Goal: Check status: Check status

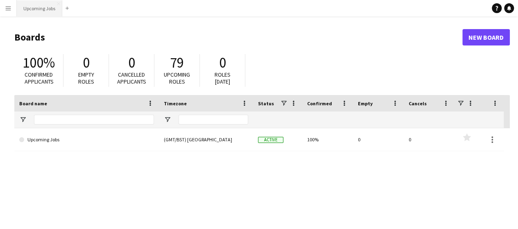
click at [30, 3] on button "Upcoming Jobs Close" at bounding box center [39, 8] width 45 height 16
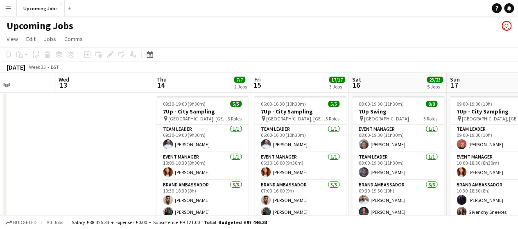
scroll to position [0, 267]
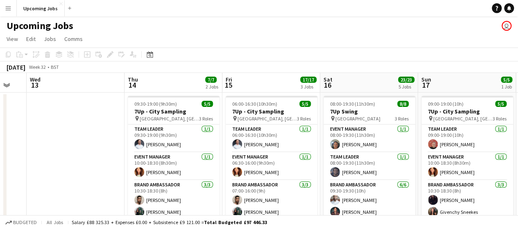
drag, startPoint x: 334, startPoint y: 124, endPoint x: 95, endPoint y: 116, distance: 239.4
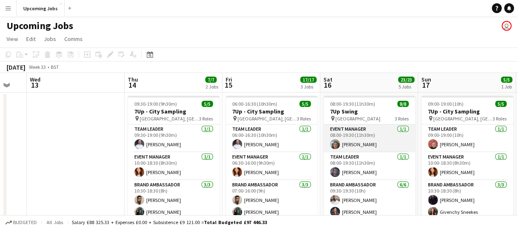
scroll to position [50, 0]
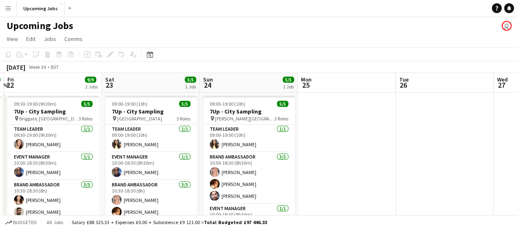
scroll to position [0, 202]
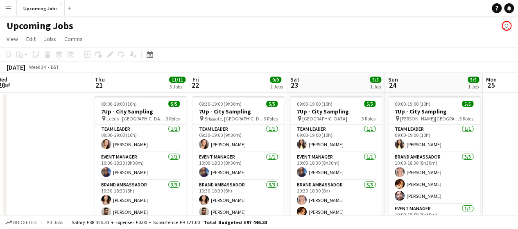
drag, startPoint x: 492, startPoint y: 149, endPoint x: 98, endPoint y: 178, distance: 394.4
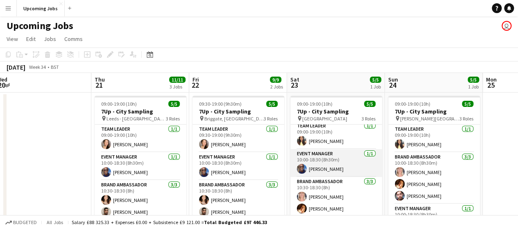
scroll to position [0, 0]
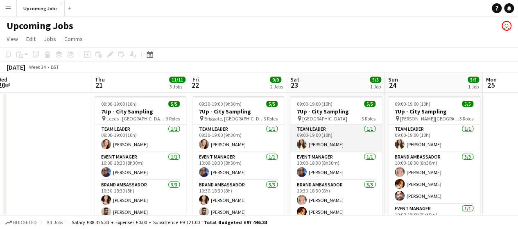
click at [302, 145] on app-user-avatar at bounding box center [302, 144] width 10 height 10
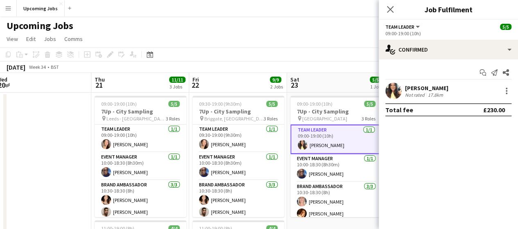
click at [392, 88] on app-user-avatar at bounding box center [394, 91] width 16 height 16
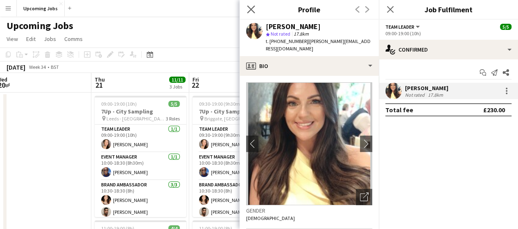
click at [247, 11] on icon "Close pop-in" at bounding box center [251, 9] width 8 height 8
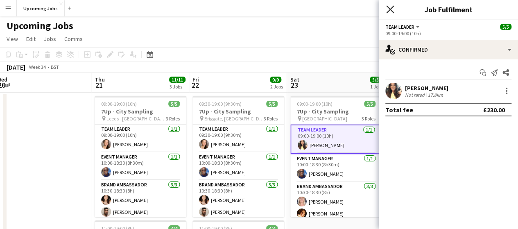
click at [391, 6] on icon "Close pop-in" at bounding box center [390, 9] width 8 height 8
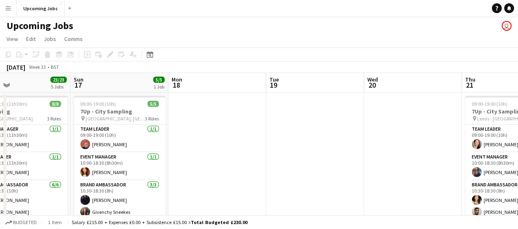
drag, startPoint x: 249, startPoint y: 151, endPoint x: 296, endPoint y: 137, distance: 48.7
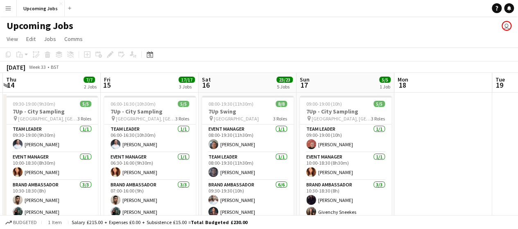
drag, startPoint x: 236, startPoint y: 134, endPoint x: 445, endPoint y: 124, distance: 209.2
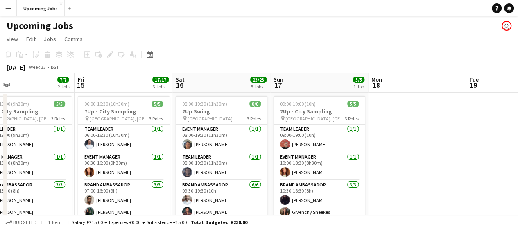
scroll to position [0, 181]
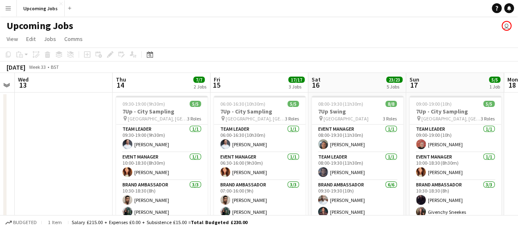
drag, startPoint x: 332, startPoint y: 155, endPoint x: 430, endPoint y: 151, distance: 98.4
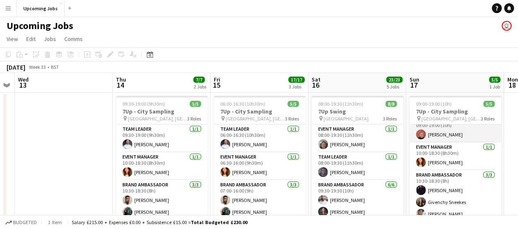
scroll to position [14, 0]
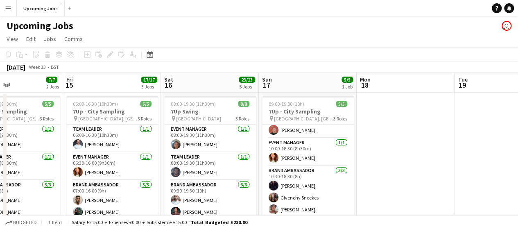
drag, startPoint x: 261, startPoint y: 143, endPoint x: 164, endPoint y: 163, distance: 98.2
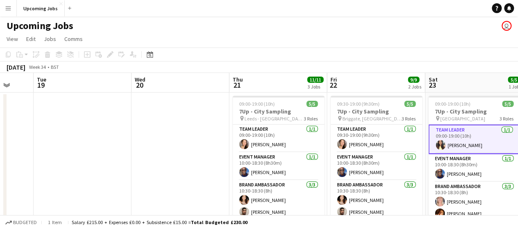
drag, startPoint x: 269, startPoint y: 139, endPoint x: 331, endPoint y: 147, distance: 62.8
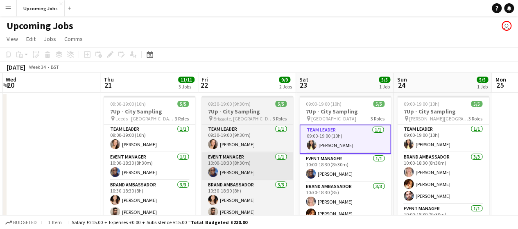
drag, startPoint x: 370, startPoint y: 154, endPoint x: 215, endPoint y: 166, distance: 156.1
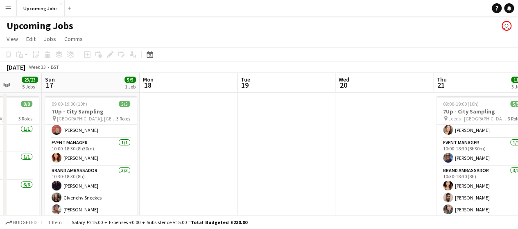
drag, startPoint x: 48, startPoint y: 167, endPoint x: 388, endPoint y: 154, distance: 340.7
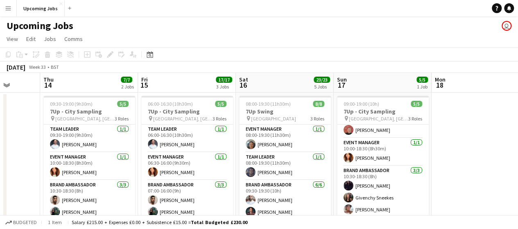
scroll to position [0, 252]
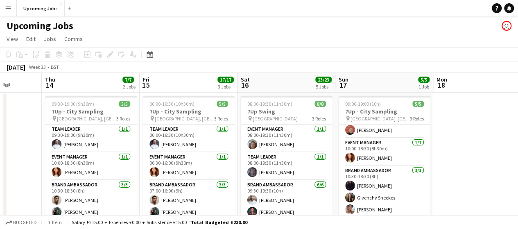
drag, startPoint x: 200, startPoint y: 148, endPoint x: 444, endPoint y: 132, distance: 245.1
